Goal: Obtain resource: Obtain resource

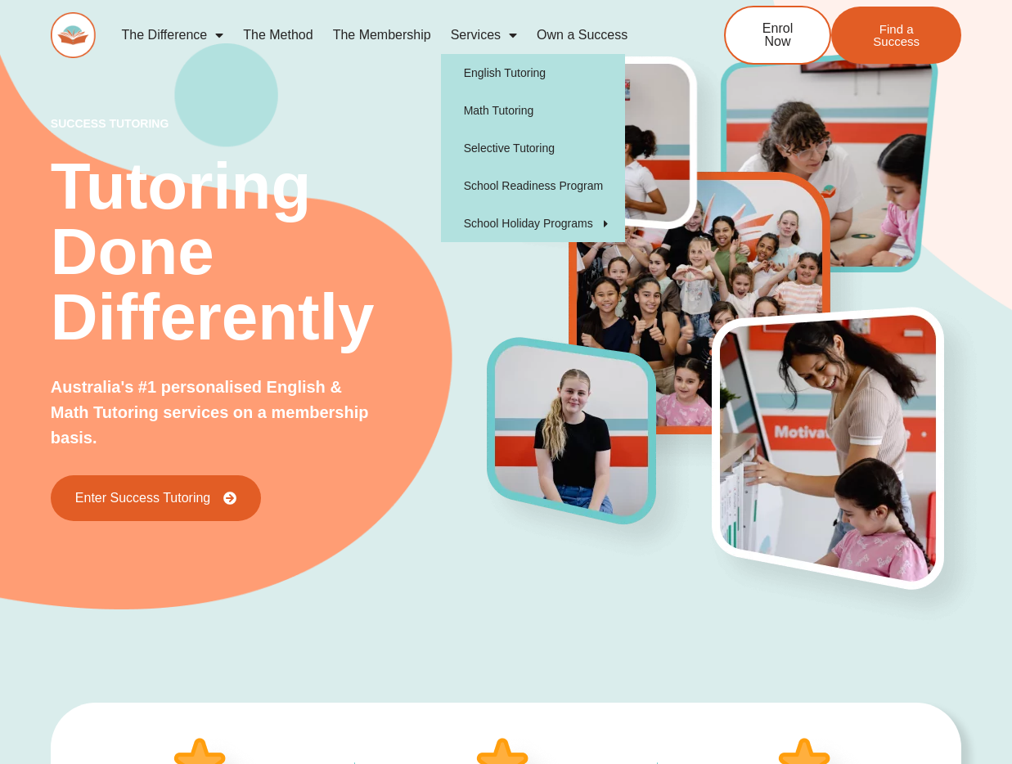
click at [476, 35] on link "Services" at bounding box center [484, 35] width 86 height 38
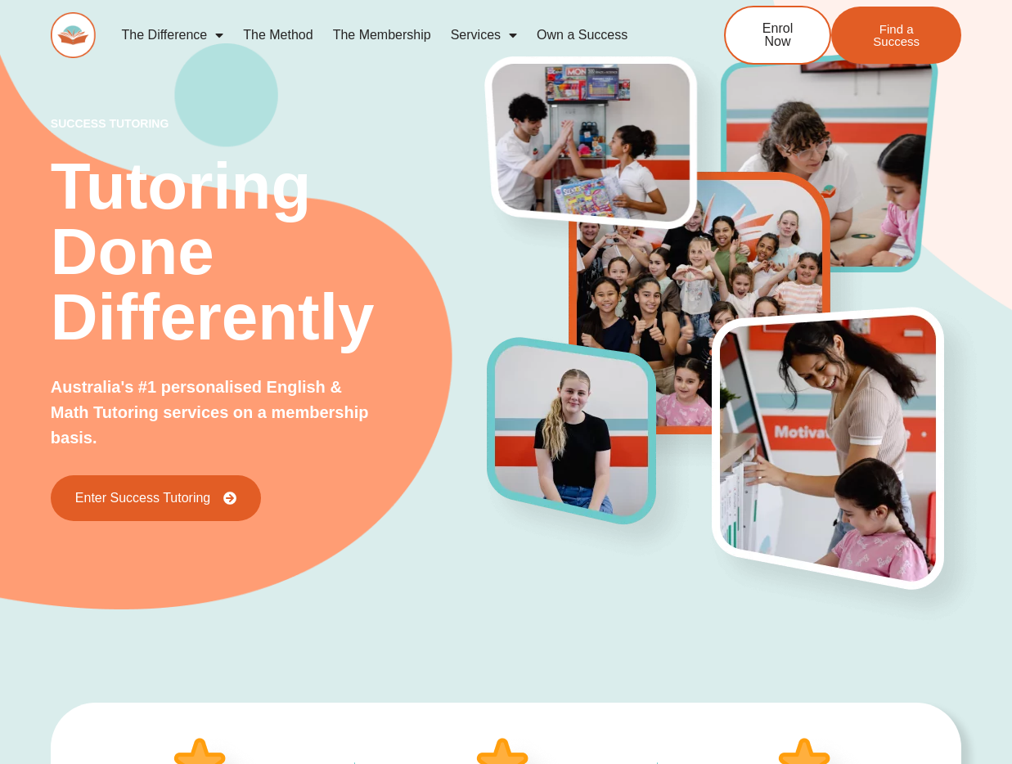
click at [476, 35] on link "Services" at bounding box center [484, 35] width 86 height 38
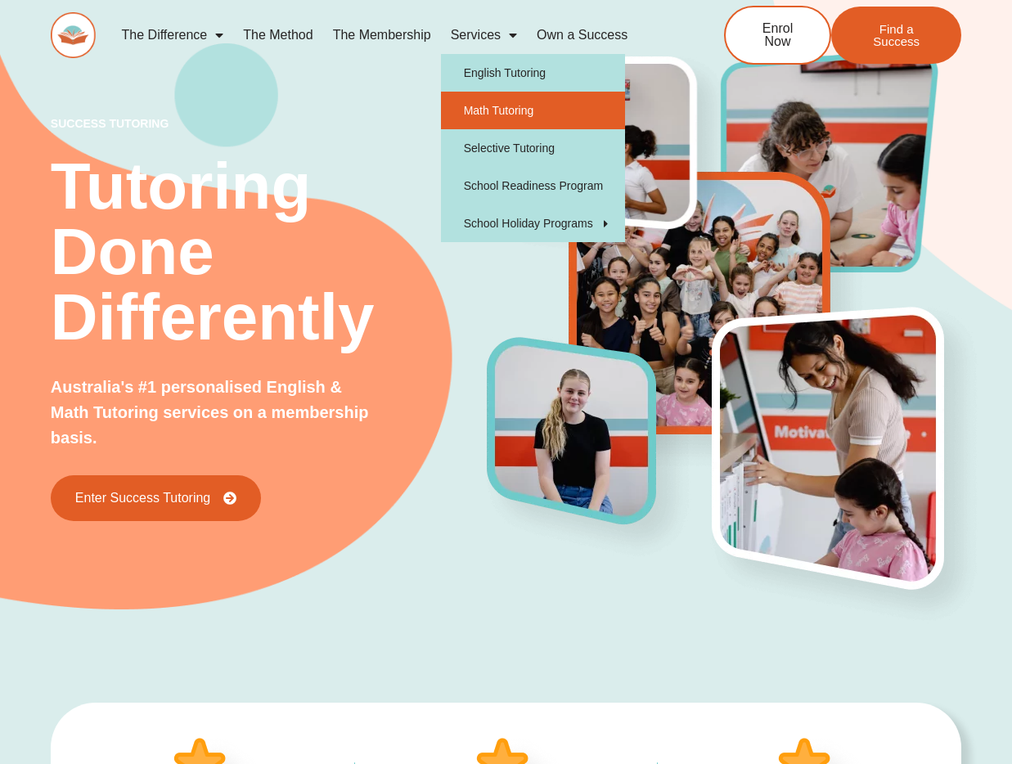
click at [505, 120] on link "Math Tutoring" at bounding box center [533, 111] width 184 height 38
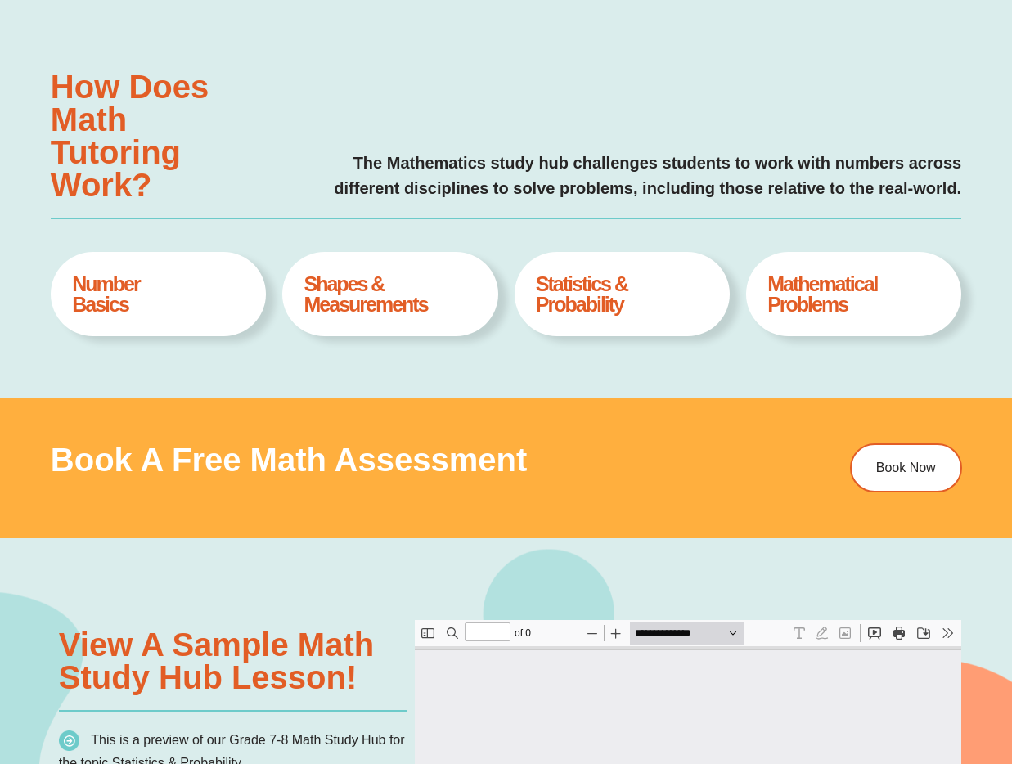
type input "*"
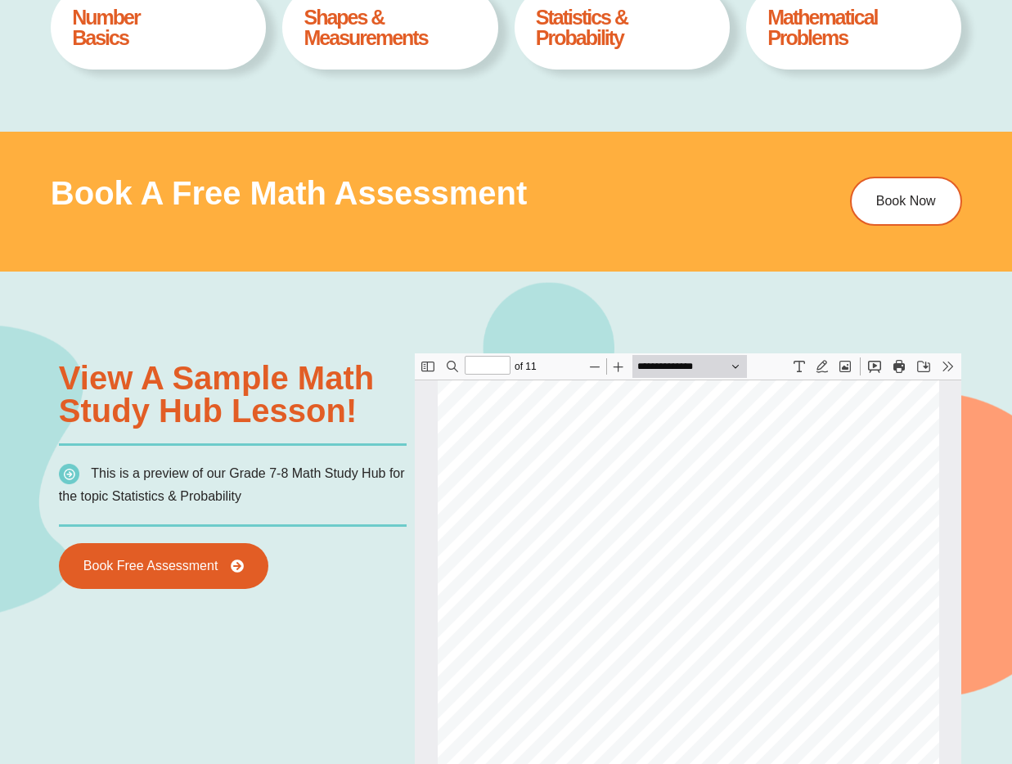
scroll to position [900, 0]
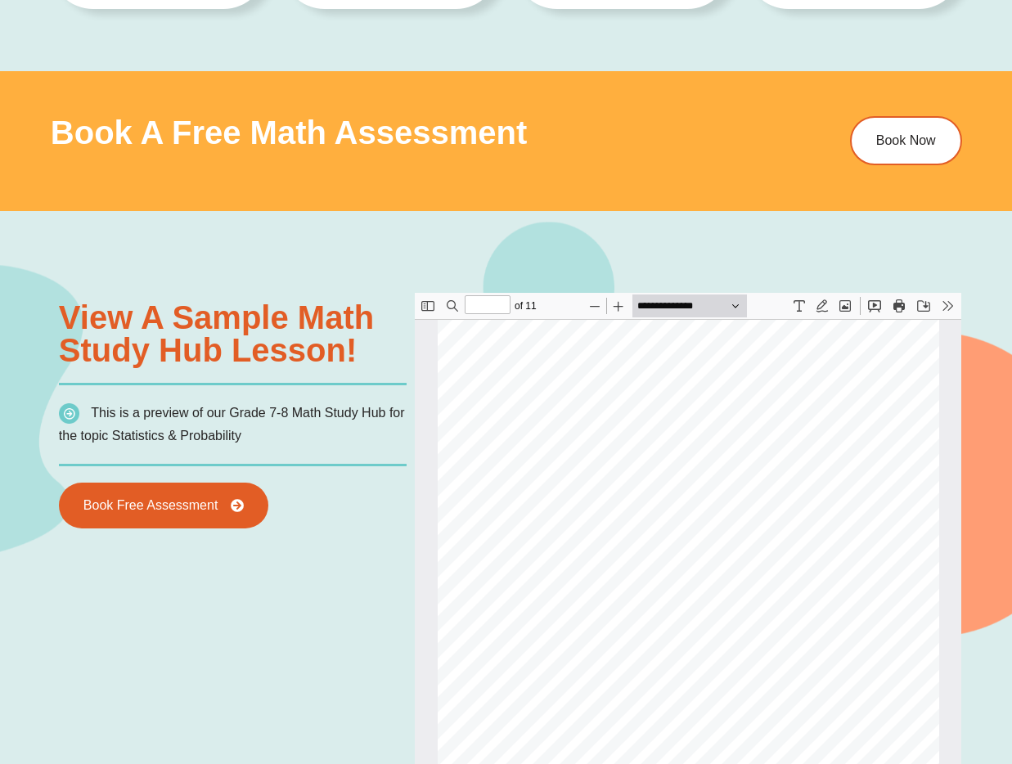
click at [146, 418] on span "This is a preview of our Grade 7-8 Math Study Hub for the topic Statistics & Pr…" at bounding box center [232, 424] width 346 height 37
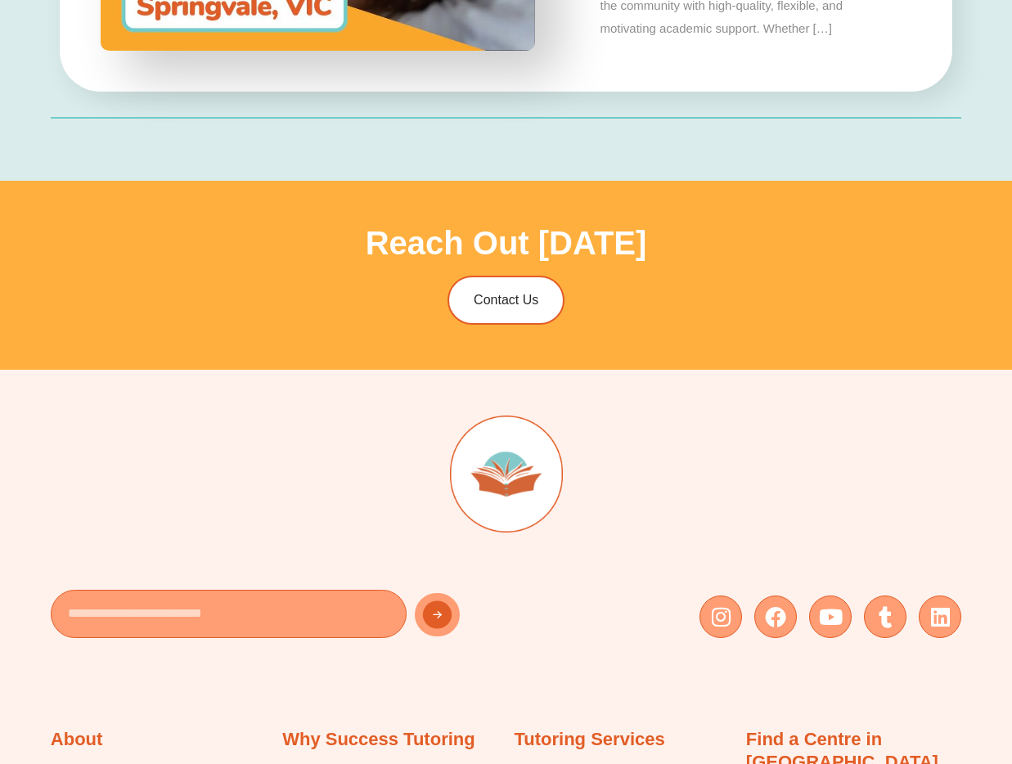
scroll to position [4744, 0]
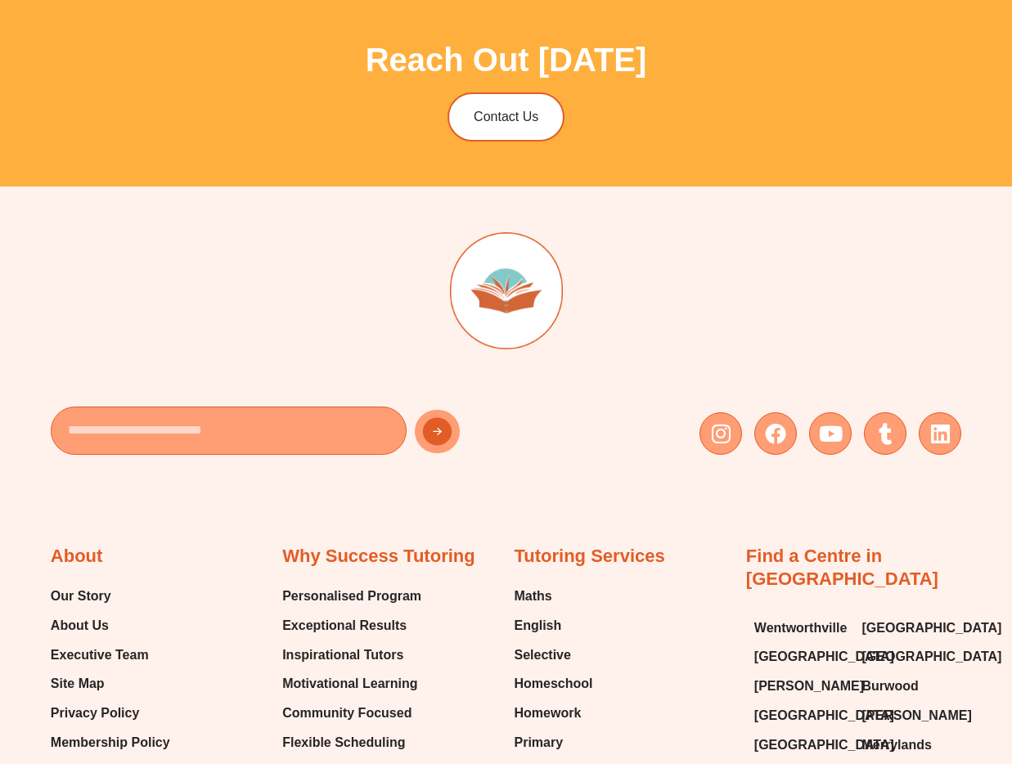
click at [504, 281] on img at bounding box center [506, 290] width 113 height 117
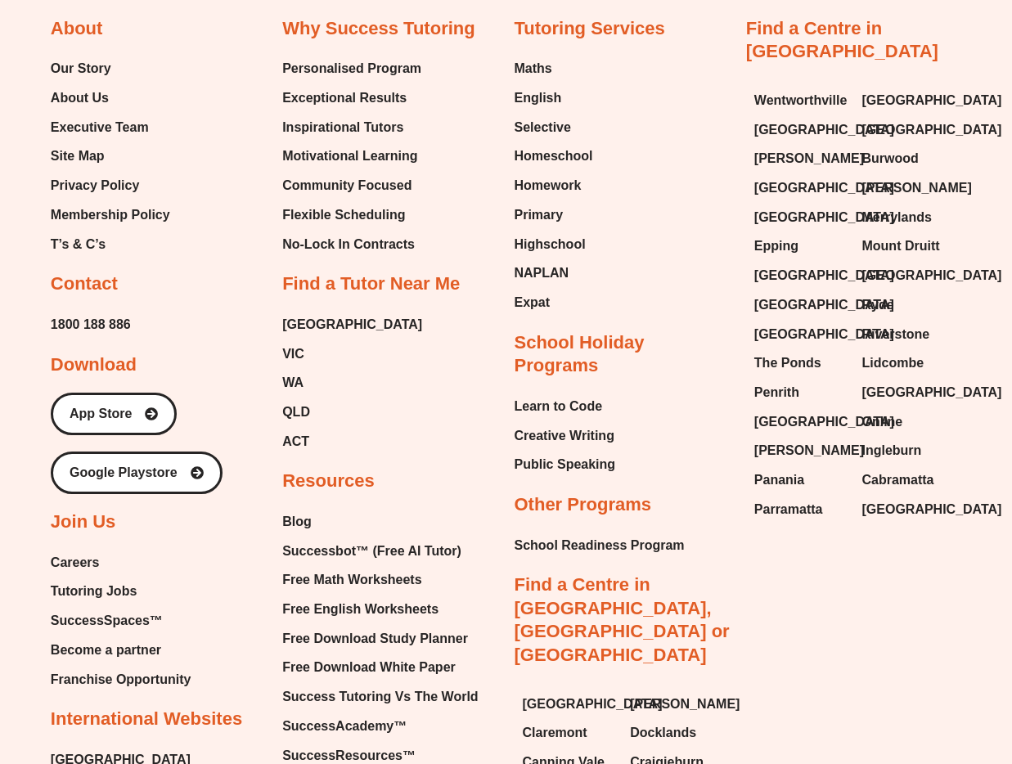
scroll to position [6522, 0]
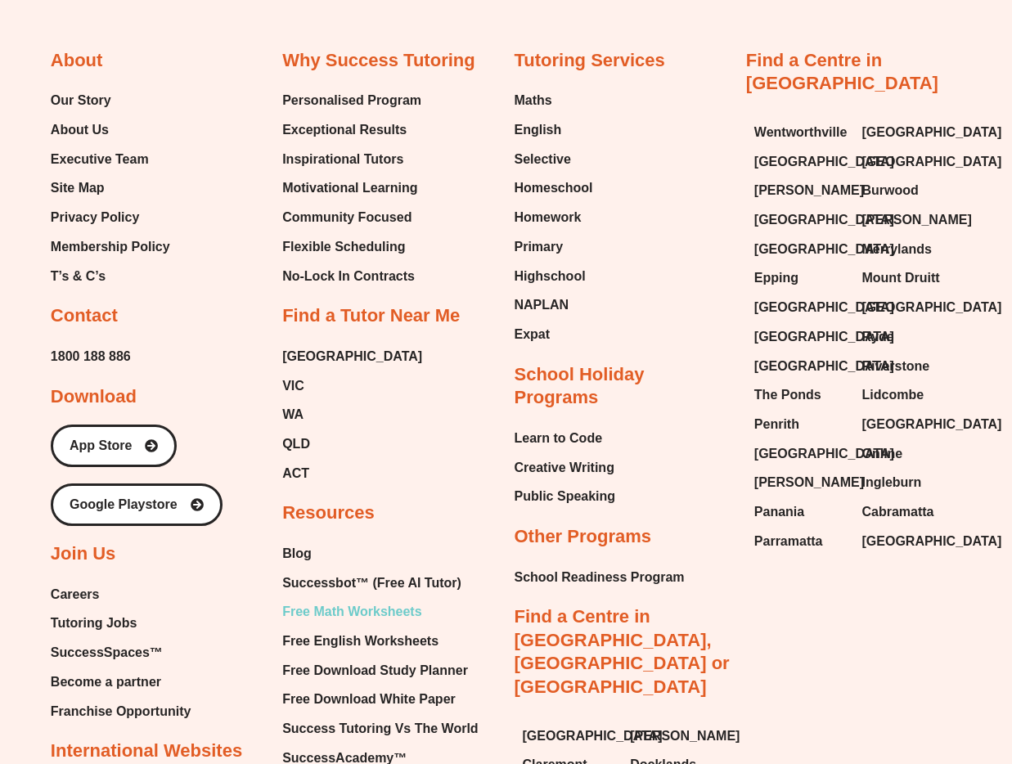
click at [337, 599] on span "Free Math Worksheets" at bounding box center [351, 611] width 139 height 25
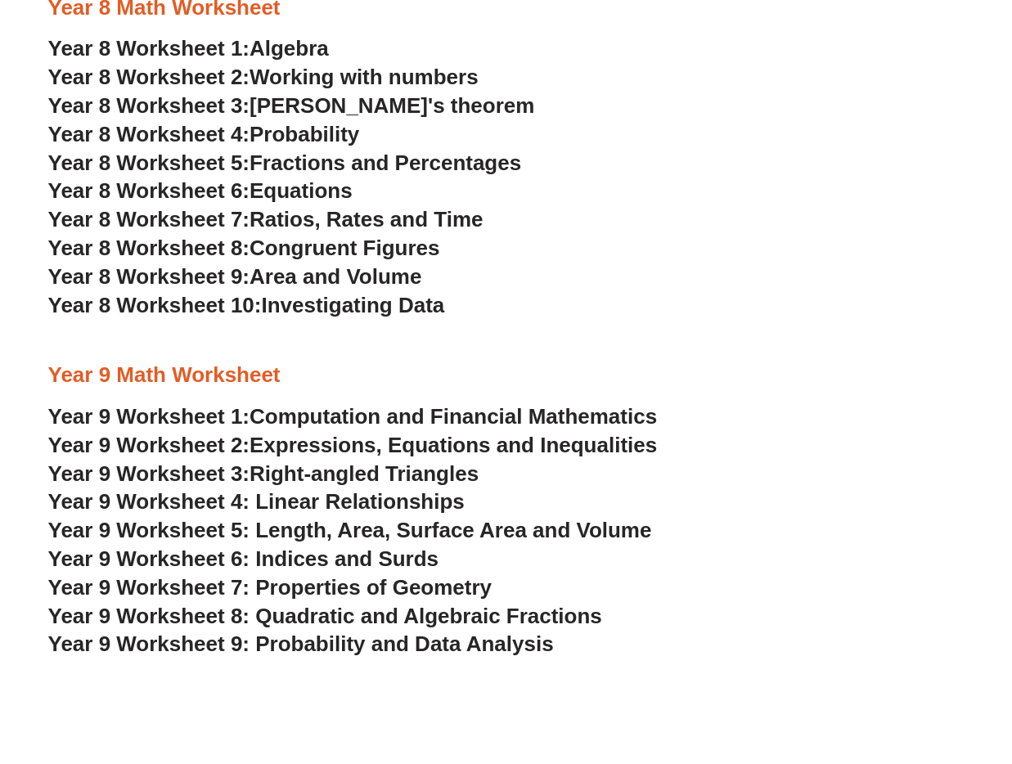
scroll to position [4495, 0]
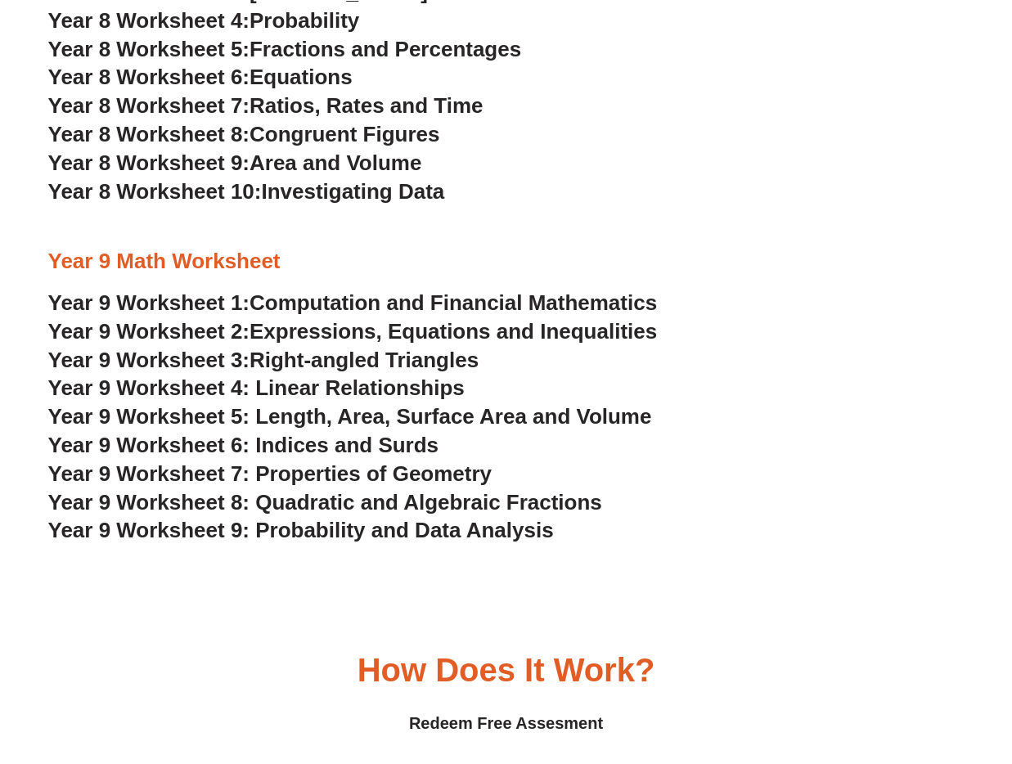
click at [314, 423] on span "Year 9 Worksheet 5: Length, Area, Surface Area and Volume" at bounding box center [350, 416] width 604 height 25
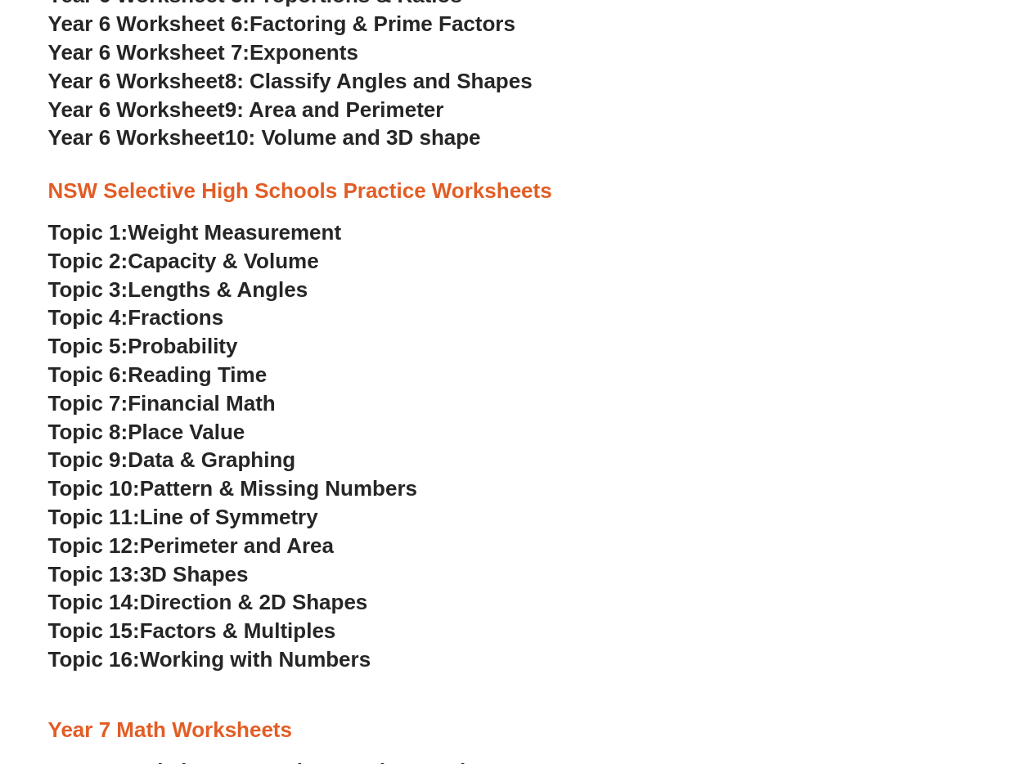
scroll to position [3432, 0]
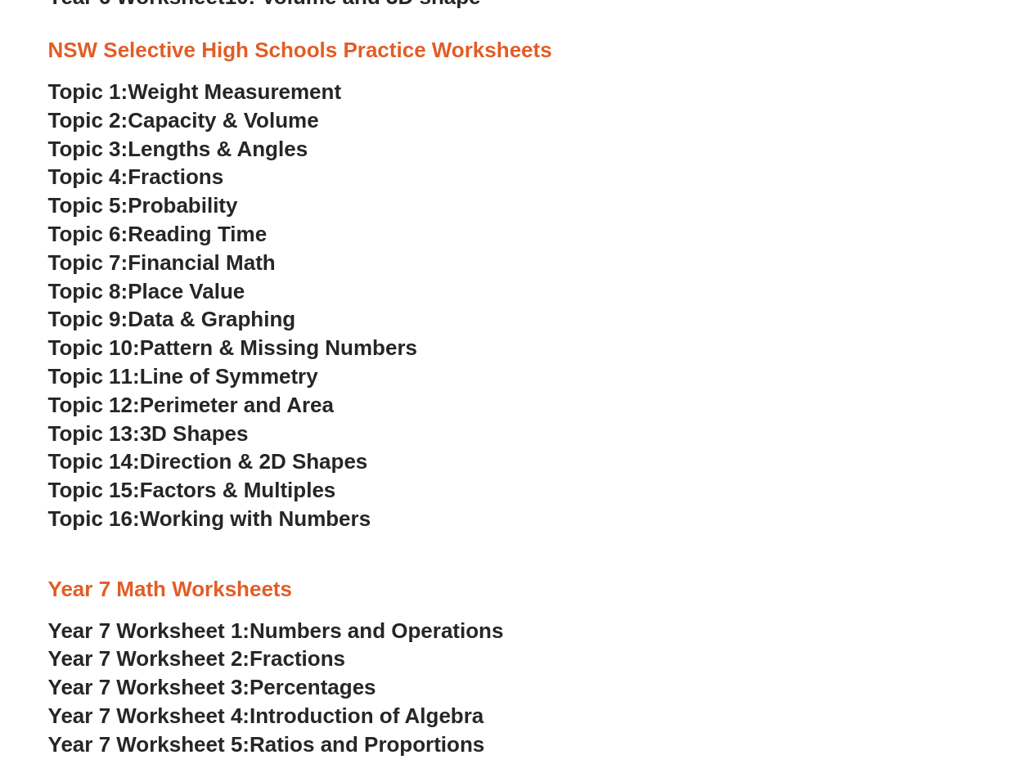
click at [196, 95] on span "Weight Measurement" at bounding box center [234, 91] width 213 height 25
click at [180, 122] on span "Capacity & Volume" at bounding box center [223, 120] width 191 height 25
click at [211, 408] on span "Perimeter and Area" at bounding box center [237, 405] width 194 height 25
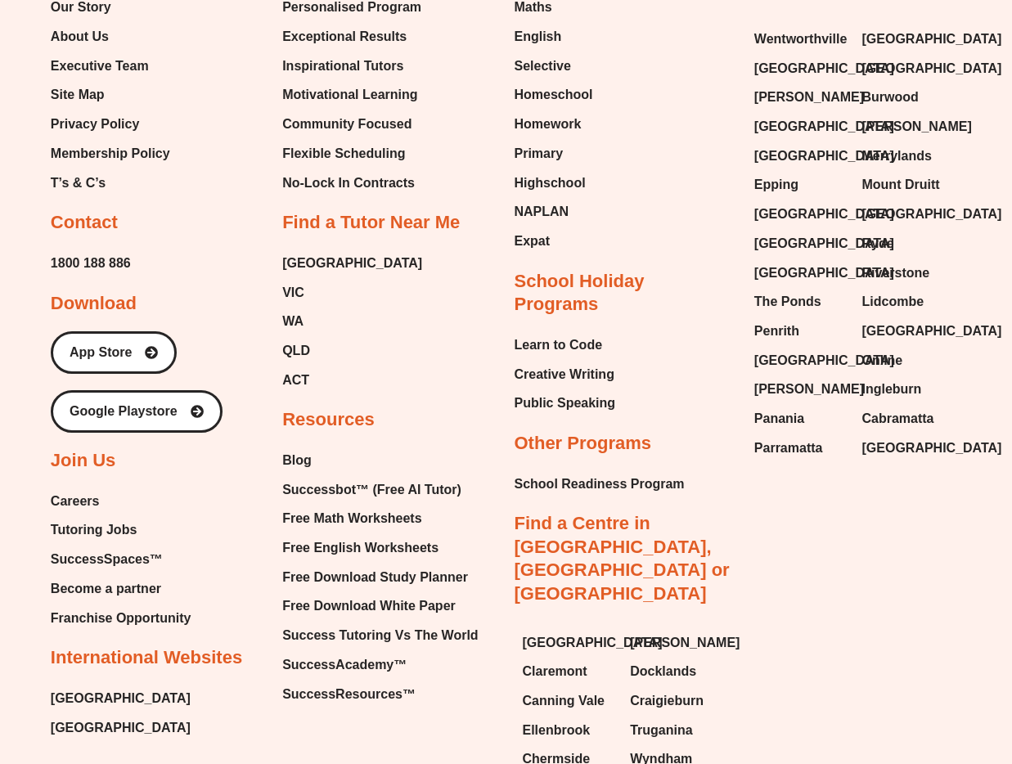
scroll to position [6718, 0]
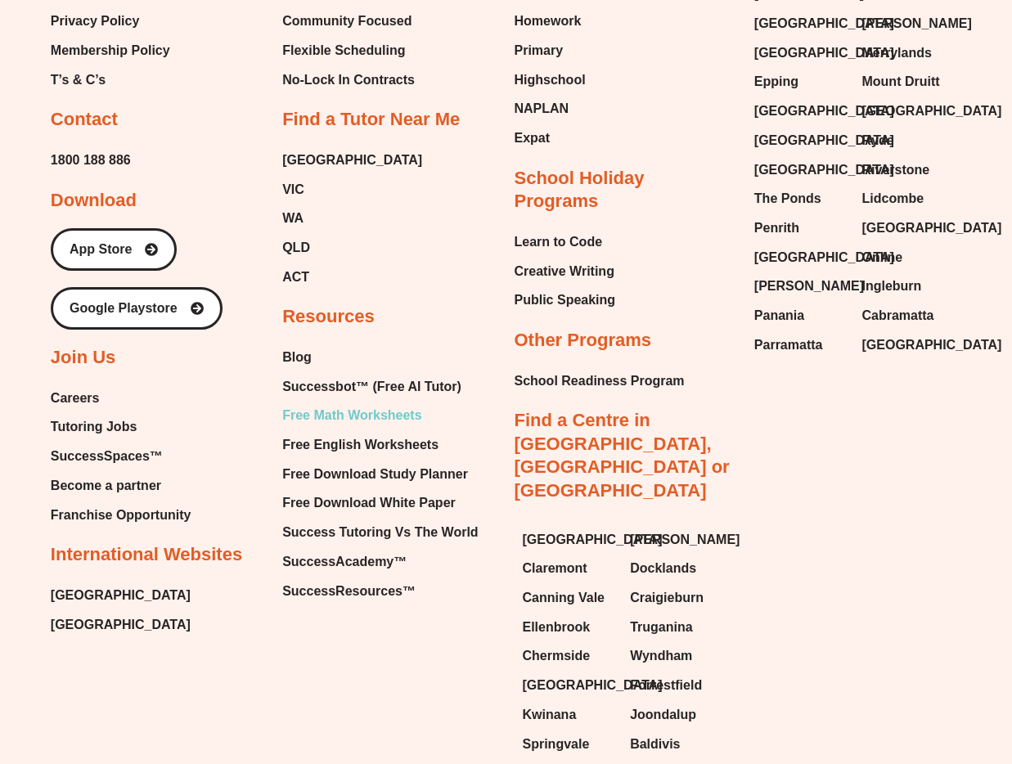
click at [337, 403] on span "Free Math Worksheets" at bounding box center [351, 415] width 139 height 25
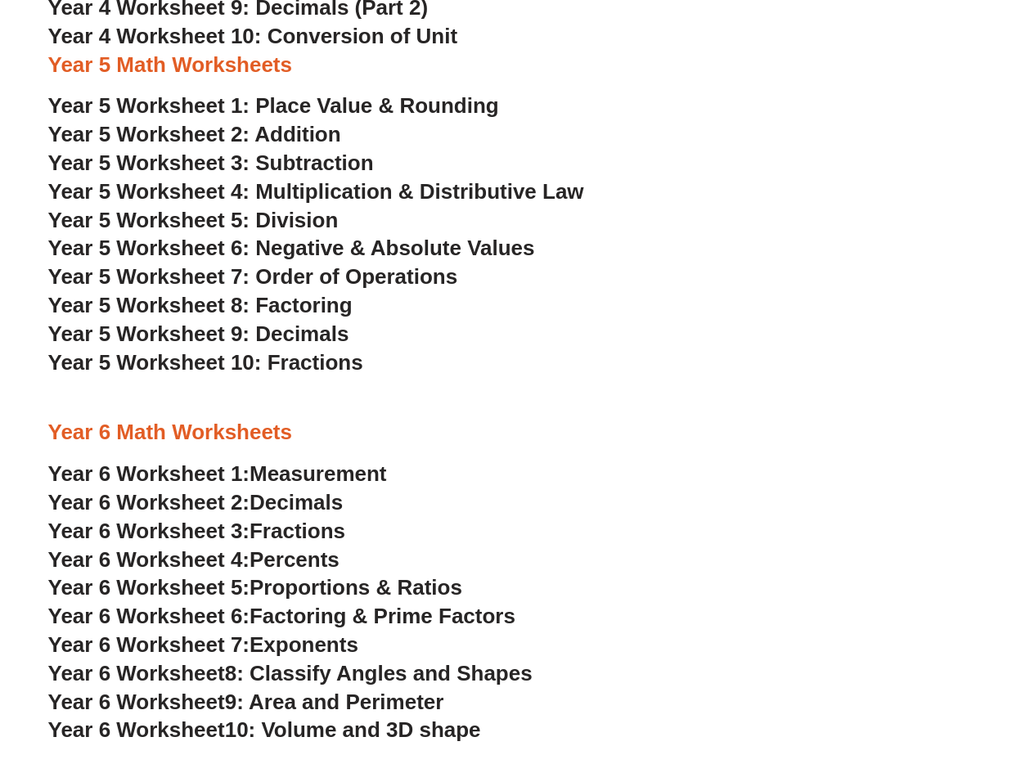
scroll to position [3026, 0]
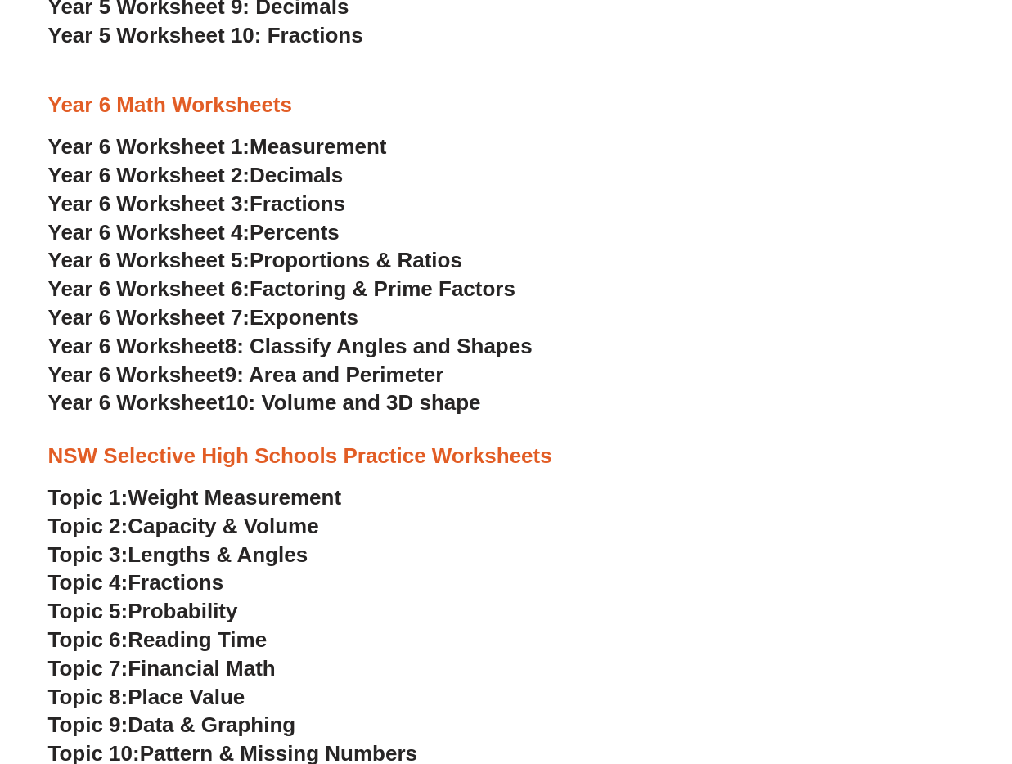
click at [276, 173] on span "Decimals" at bounding box center [295, 175] width 93 height 25
click at [292, 202] on span "Fractions" at bounding box center [297, 203] width 96 height 25
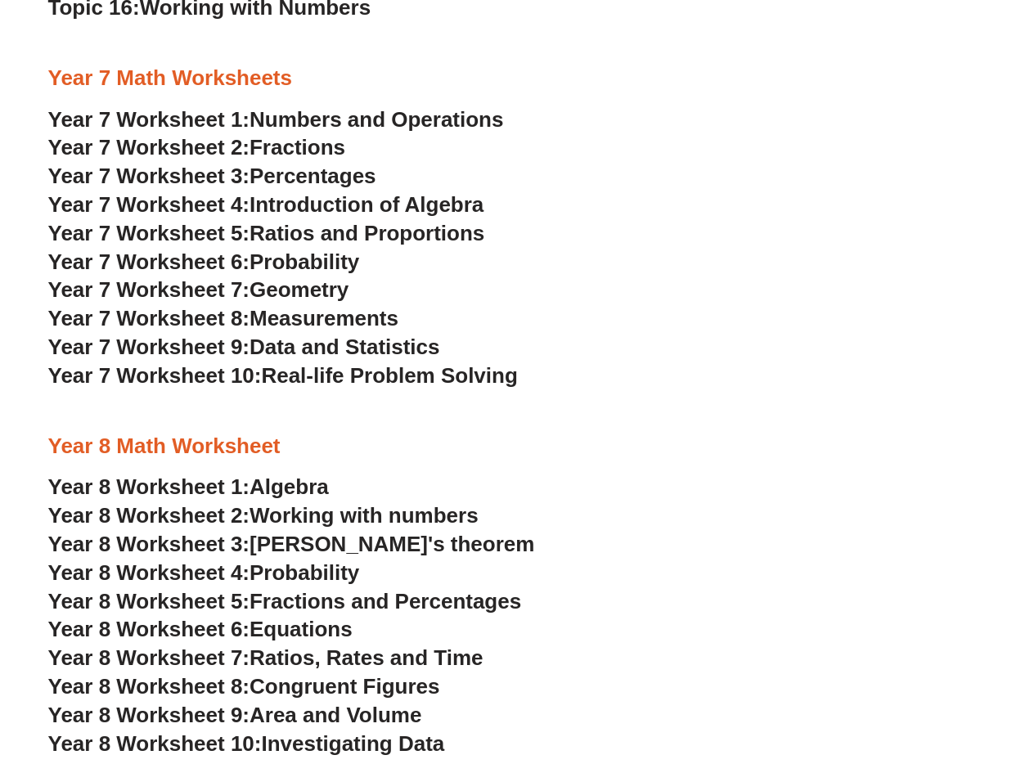
scroll to position [3926, 0]
